Goal: Use online tool/utility: Utilize a website feature to perform a specific function

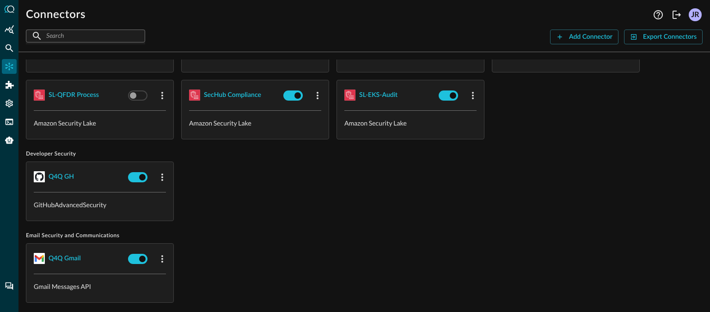
scroll to position [712, 0]
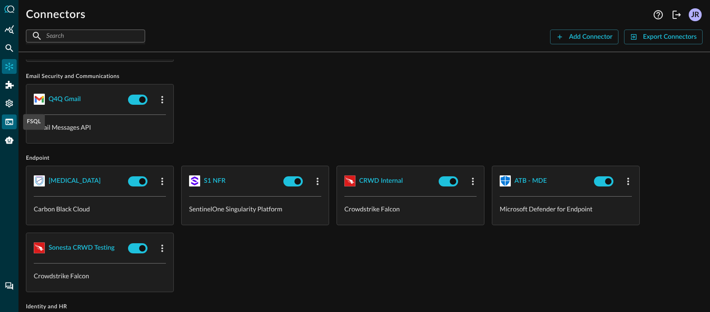
click at [4, 125] on div "FSQL" at bounding box center [9, 122] width 15 height 15
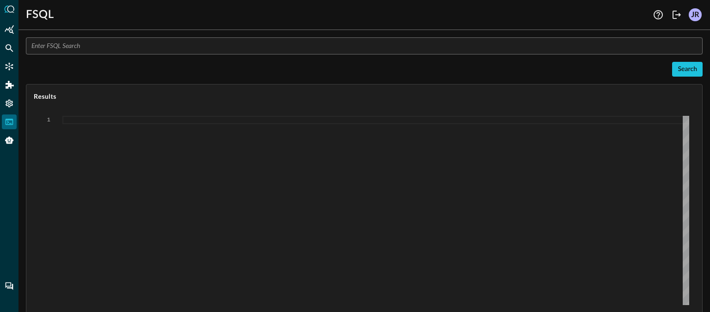
click at [107, 43] on input "text" at bounding box center [366, 45] width 671 height 17
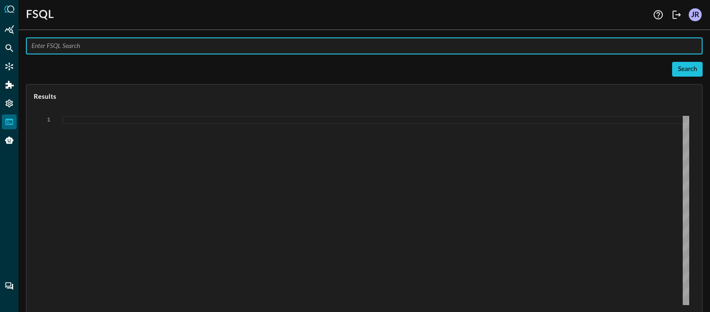
paste input "QUERY (#findings + #system).[DOMAIN_NAME], (#findings + #system).actor.process.…"
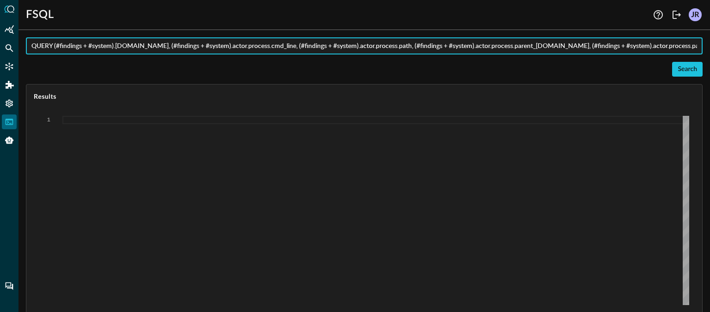
scroll to position [0, 629]
type input "QUERY (#findings + #system).[DOMAIN_NAME], (#findings + #system).actor.process.…"
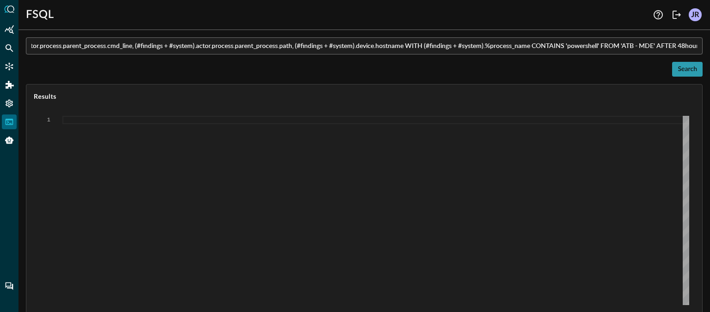
click at [692, 72] on button "Search" at bounding box center [687, 69] width 30 height 15
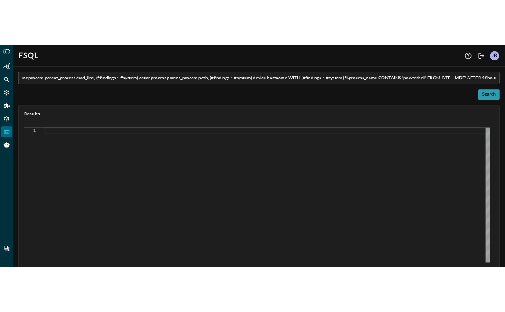
scroll to position [0, 0]
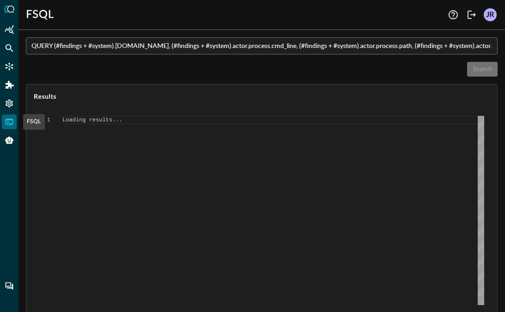
click at [10, 122] on icon "FSQL" at bounding box center [9, 121] width 9 height 9
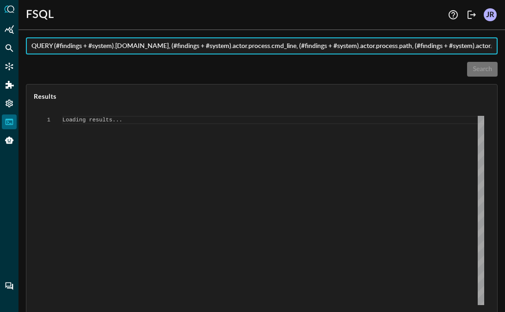
click at [378, 44] on input "QUERY (#findings + #system).[DOMAIN_NAME], (#findings + #system).actor.process.…" at bounding box center [264, 45] width 466 height 17
click at [378, 45] on input "QUERY (#findings + #system).[DOMAIN_NAME], (#findings + #system).actor.process.…" at bounding box center [264, 45] width 466 height 17
click at [407, 64] on div "Search" at bounding box center [261, 69] width 471 height 15
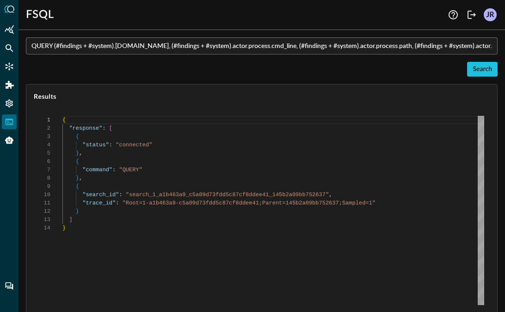
scroll to position [83, 0]
click at [204, 222] on div "{ "response" : [ { "status" : "connected" } , { "command" : "QUERY" } , { "sear…" at bounding box center [272, 210] width 421 height 189
type textarea "{ "response": [ { "status": "connected" }, { "command": "QUERY" }, { "search_id…"
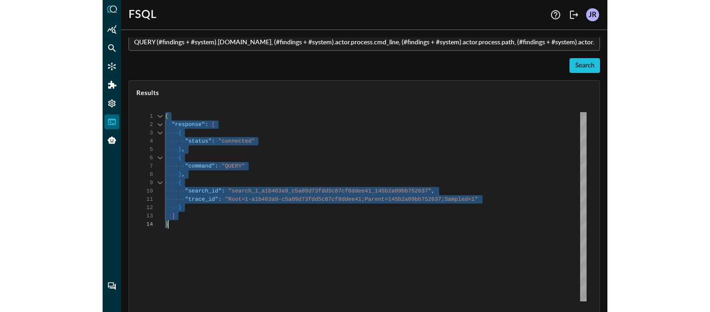
scroll to position [4, 0]
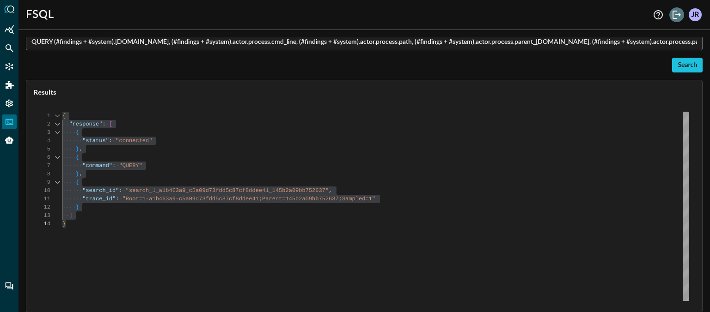
click at [676, 18] on icon "Logout" at bounding box center [676, 14] width 11 height 11
